Goal: Check status

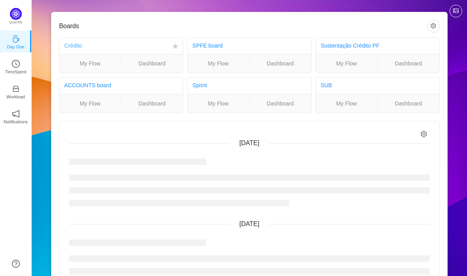
click at [68, 43] on link "Crédito" at bounding box center [73, 45] width 18 height 6
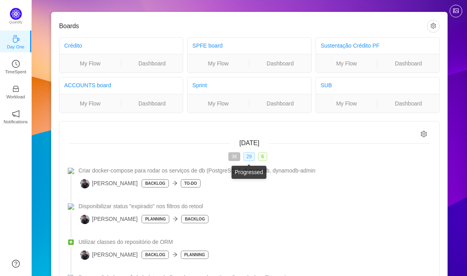
click at [248, 160] on span "29" at bounding box center [248, 156] width 11 height 9
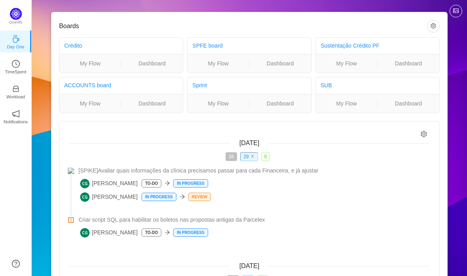
click at [266, 157] on span "6" at bounding box center [265, 156] width 9 height 9
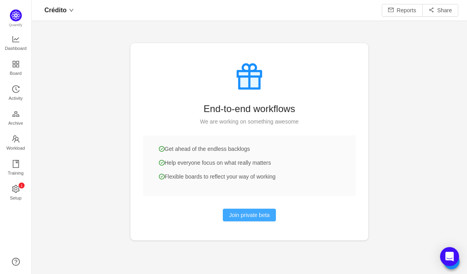
scroll to position [274, 435]
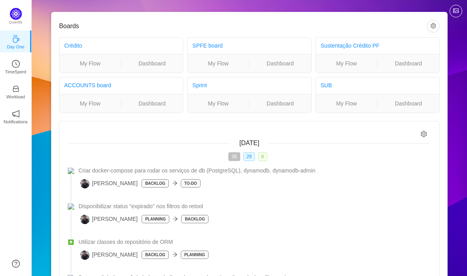
click at [262, 159] on span "6" at bounding box center [262, 156] width 9 height 9
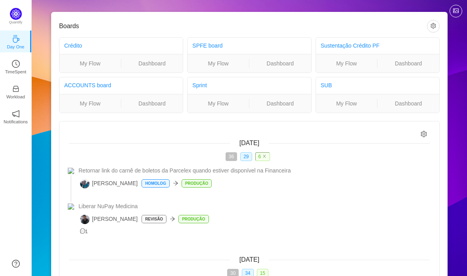
scroll to position [0, 0]
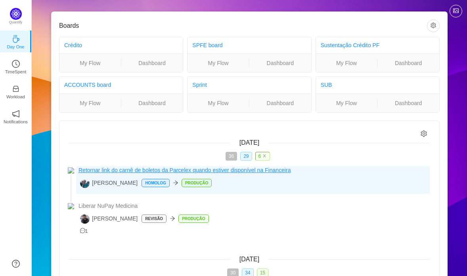
click at [143, 172] on span "Retornar link do carnê de boletos da Parcelex quando estiver disponível na Fina…" at bounding box center [184, 170] width 212 height 8
